Goal: Communication & Community: Answer question/provide support

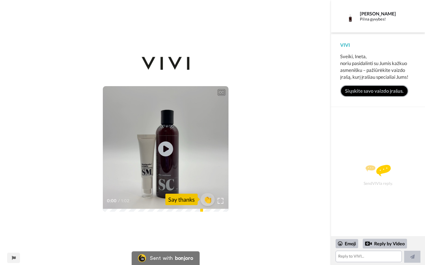
click at [162, 146] on icon at bounding box center [165, 149] width 15 height 15
drag, startPoint x: 374, startPoint y: 189, endPoint x: 425, endPoint y: 250, distance: 80.0
click at [415, 225] on div "Send VIVI a reply." at bounding box center [378, 175] width 79 height 117
click at [206, 200] on span "👏" at bounding box center [208, 199] width 18 height 11
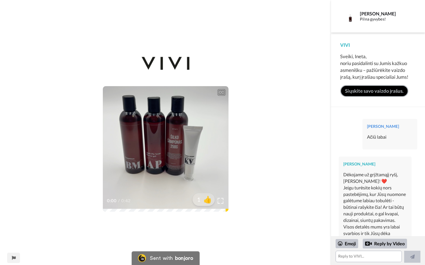
scroll to position [78, 0]
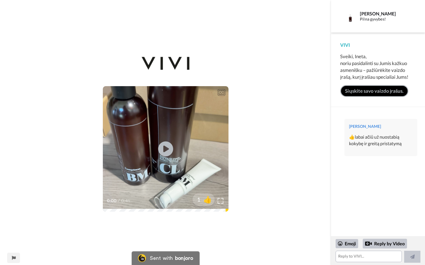
click at [166, 151] on icon "Play/Pause" at bounding box center [165, 149] width 15 height 27
